Goal: Check status: Check status

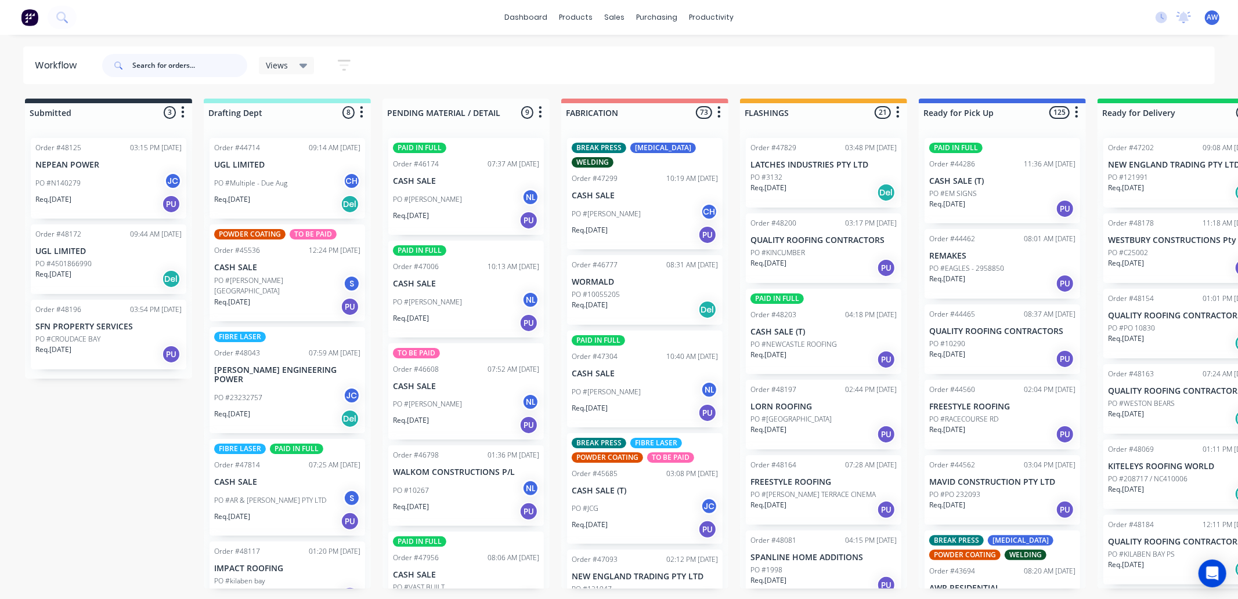
drag, startPoint x: 182, startPoint y: 66, endPoint x: 164, endPoint y: 60, distance: 19.5
click at [182, 66] on input "text" at bounding box center [189, 65] width 115 height 23
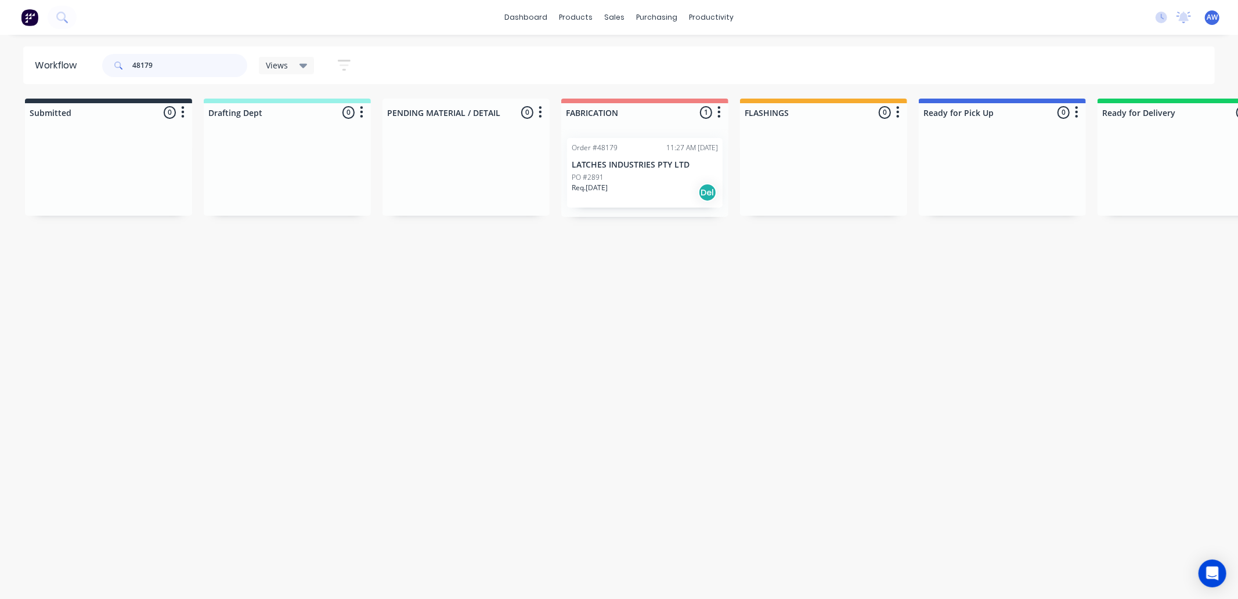
type input "48179"
click at [621, 160] on p "LATCHES INDUSTRIES PTY LTD" at bounding box center [645, 165] width 146 height 10
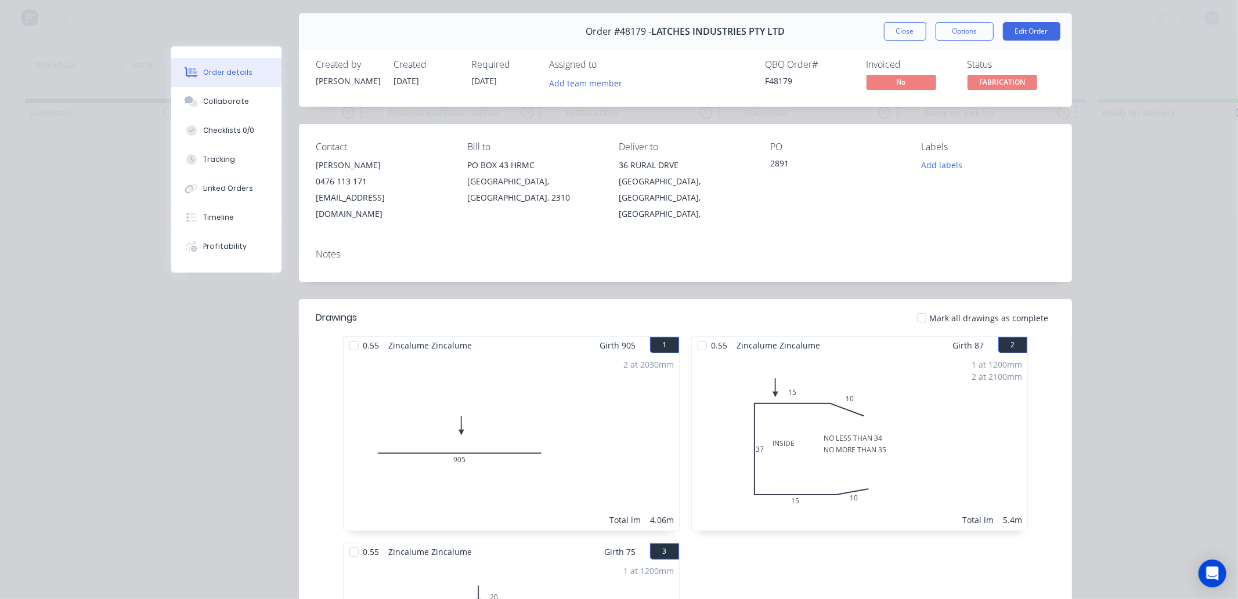
scroll to position [193, 0]
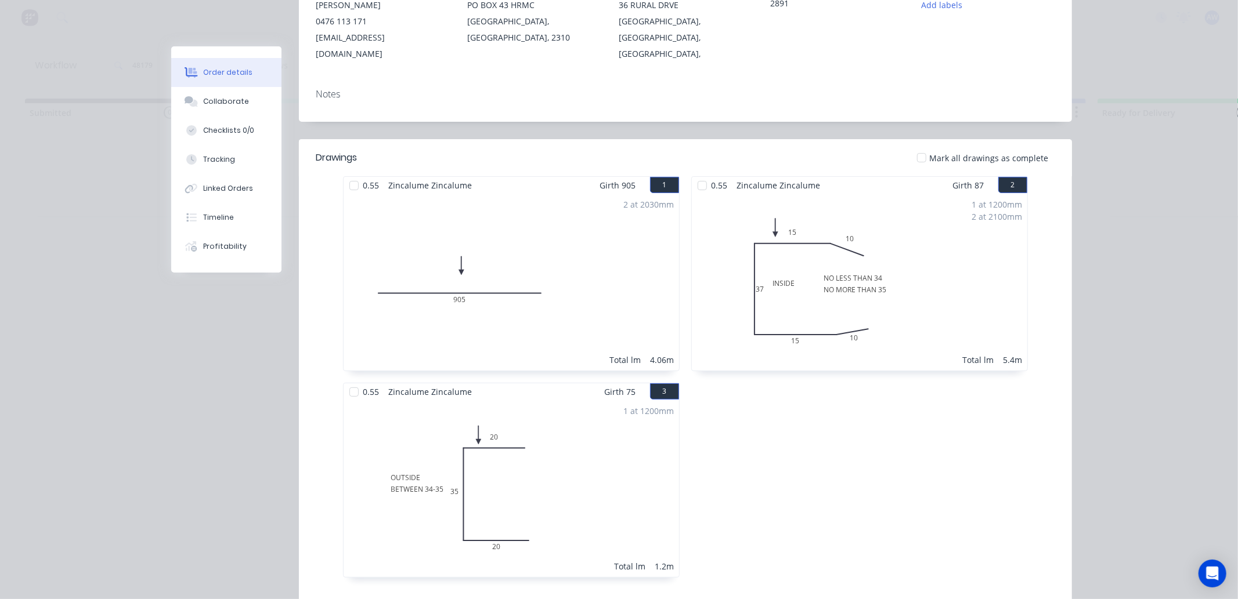
click at [697, 174] on div at bounding box center [702, 185] width 23 height 23
click at [349, 381] on div at bounding box center [353, 392] width 23 height 23
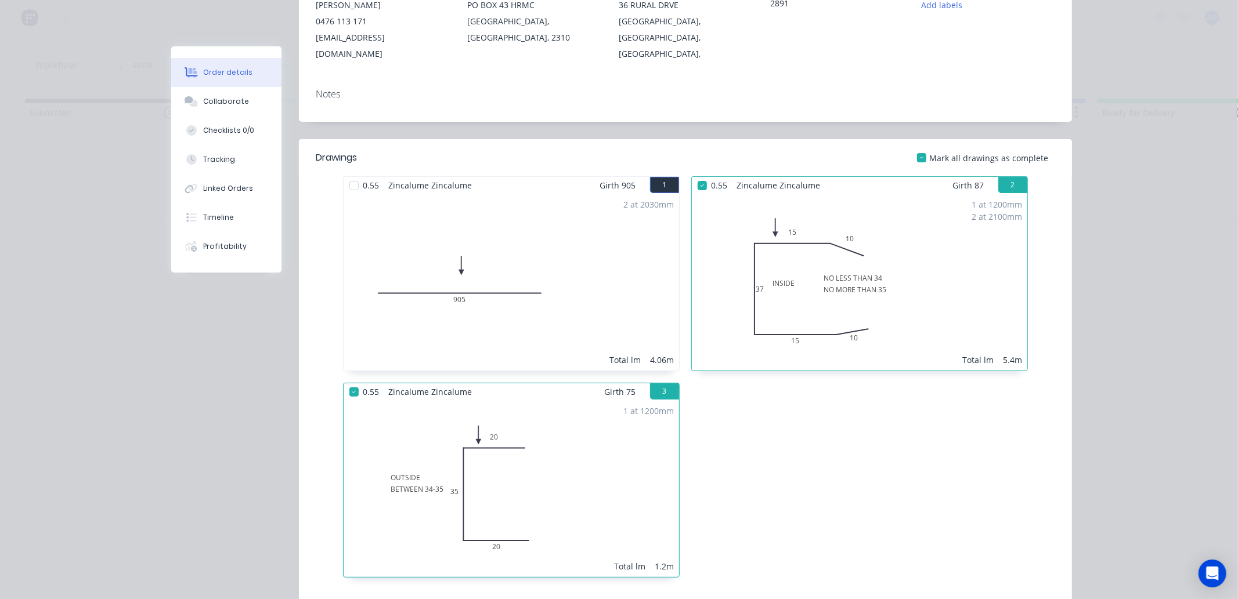
scroll to position [0, 0]
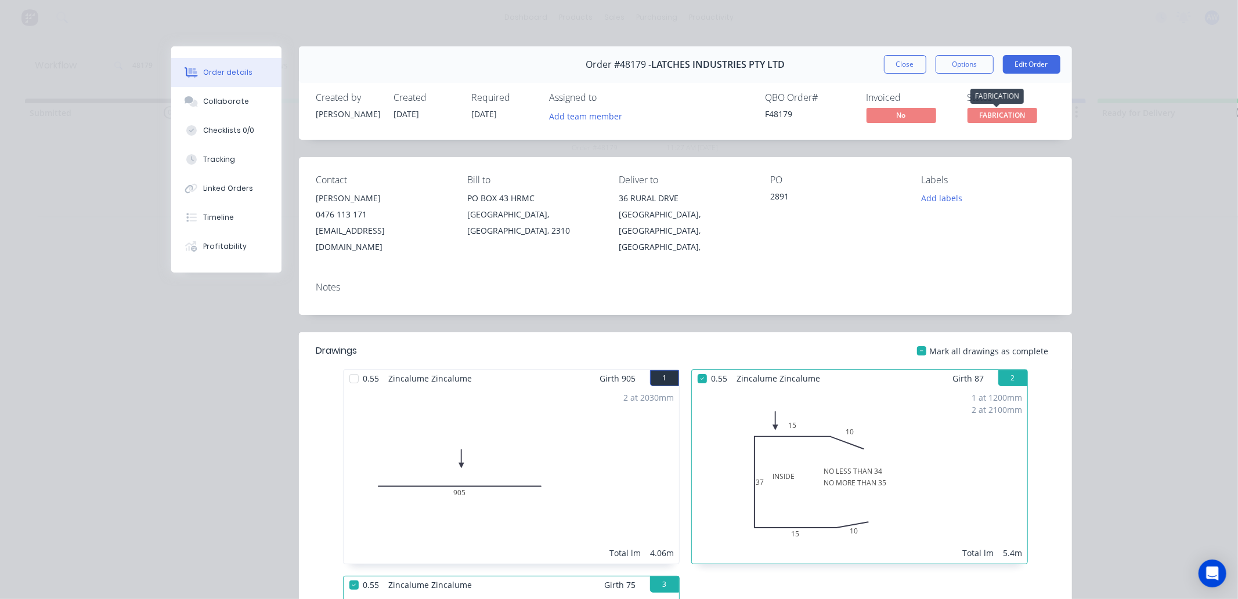
click at [998, 113] on span "FABRICATION" at bounding box center [1002, 115] width 70 height 15
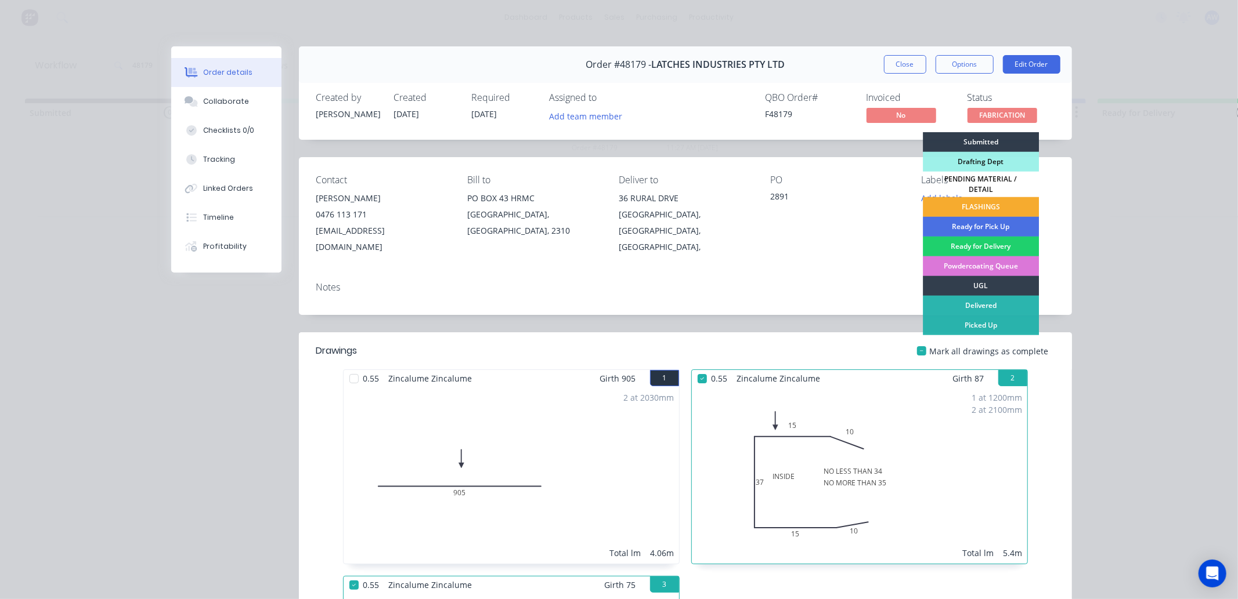
click at [981, 198] on div "FLASHINGS" at bounding box center [981, 207] width 116 height 20
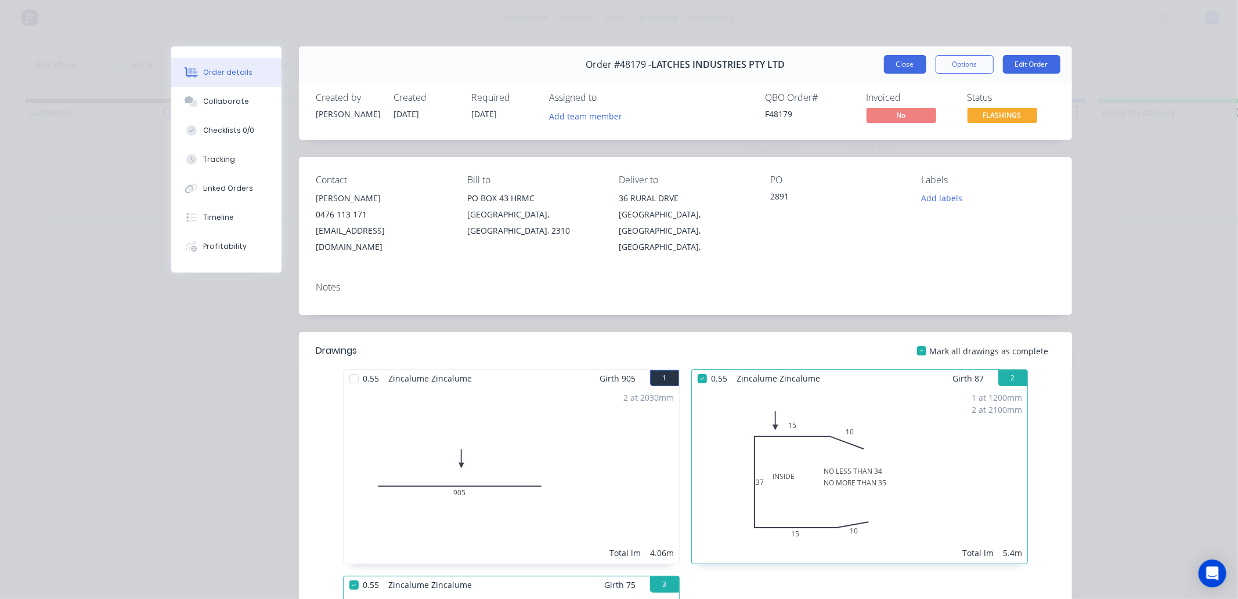
click at [900, 63] on button "Close" at bounding box center [905, 64] width 42 height 19
